Goal: Find specific page/section: Find specific page/section

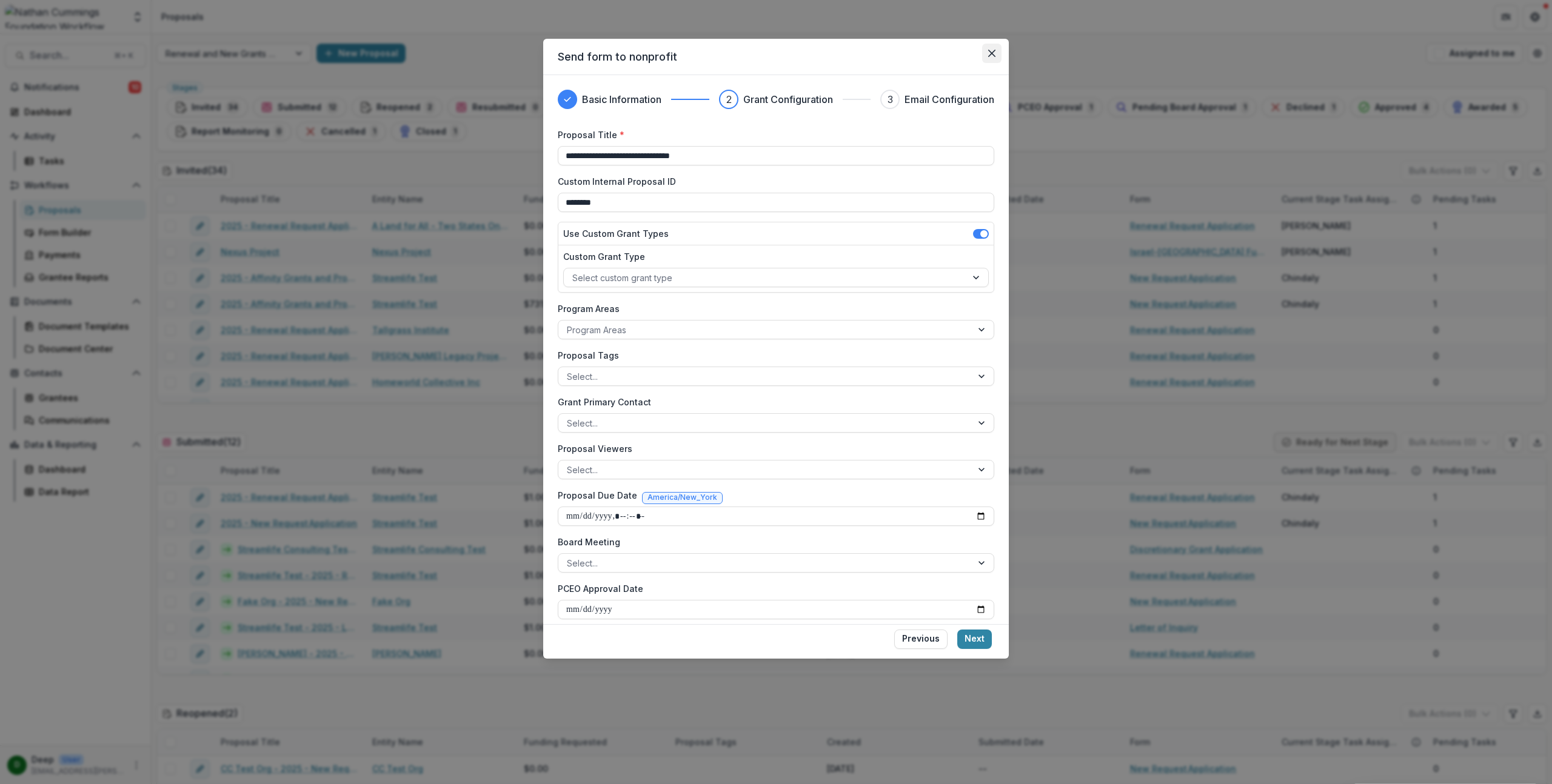
click at [998, 57] on button "Close" at bounding box center [992, 54] width 19 height 19
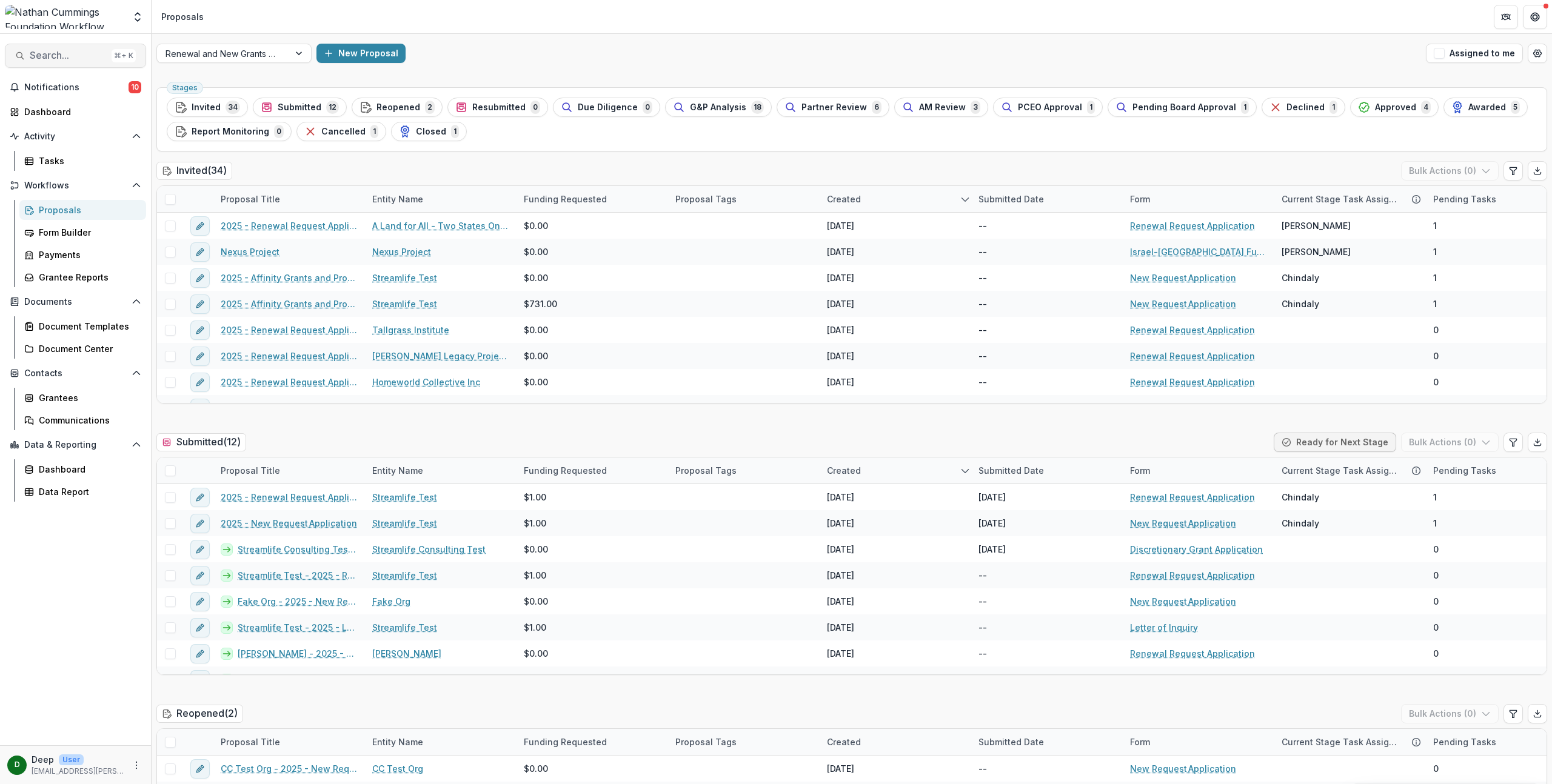
click at [49, 58] on span "Search..." at bounding box center [68, 56] width 77 height 11
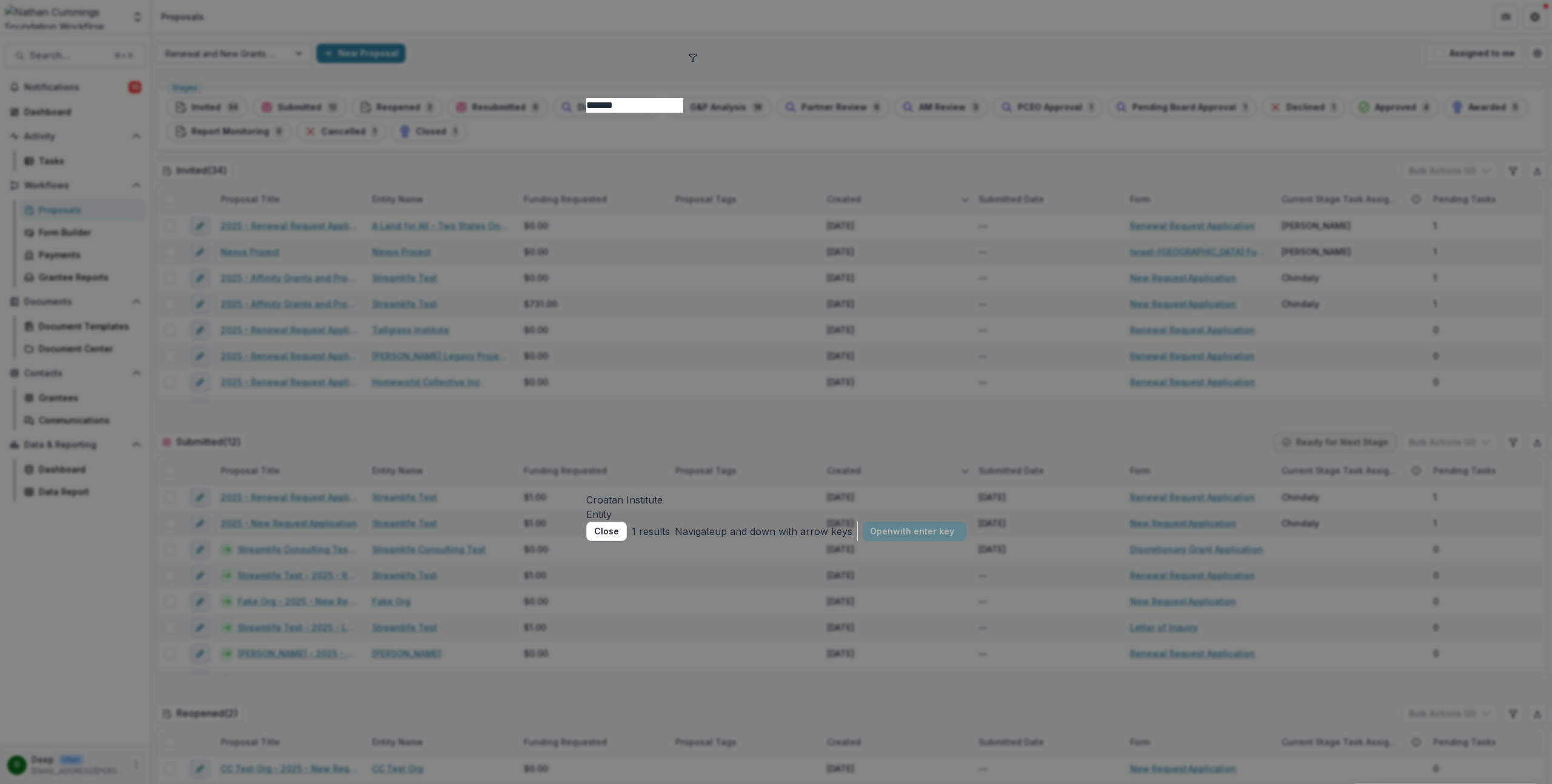
type input "*******"
click at [638, 113] on div "Croatan Institute Entity" at bounding box center [776, 317] width 380 height 409
